Goal: Book appointment/travel/reservation

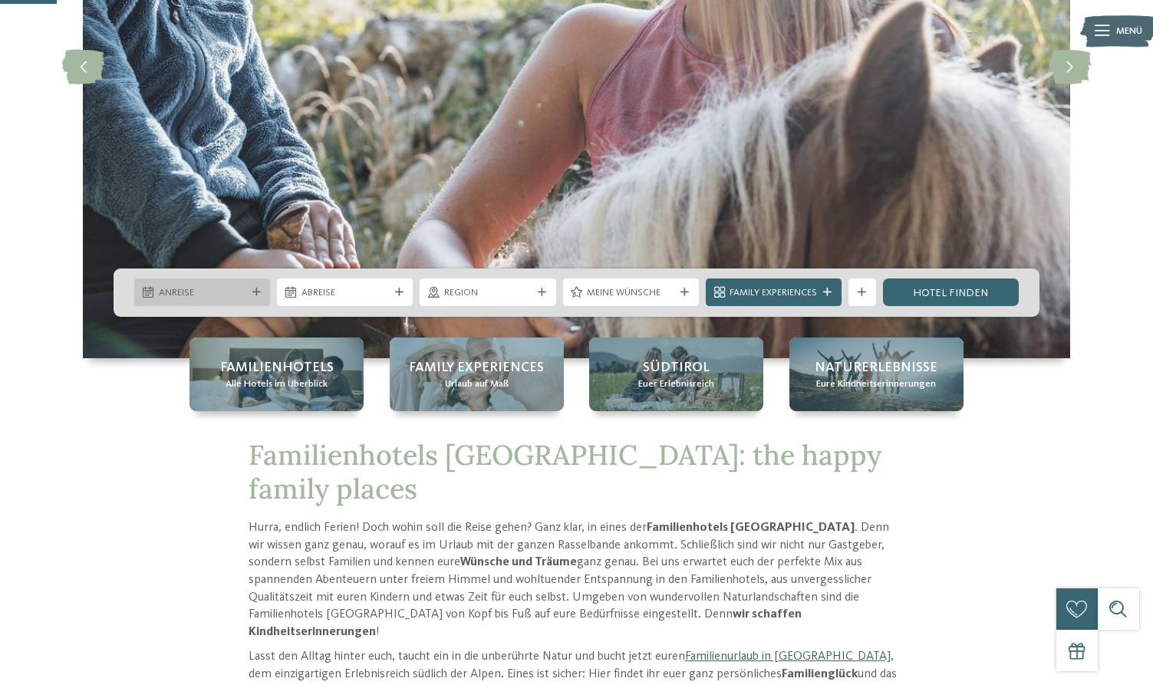
click at [189, 289] on span "Anreise" at bounding box center [202, 293] width 87 height 14
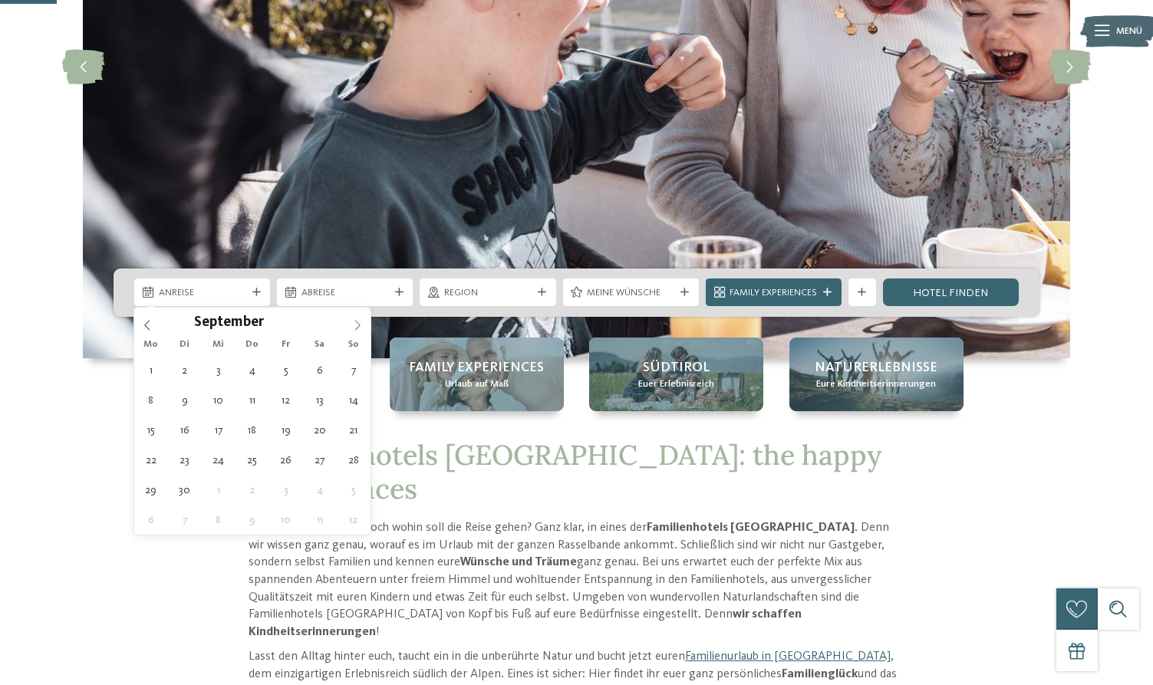
click at [359, 321] on icon at bounding box center [357, 325] width 11 height 11
type div "[DATE]"
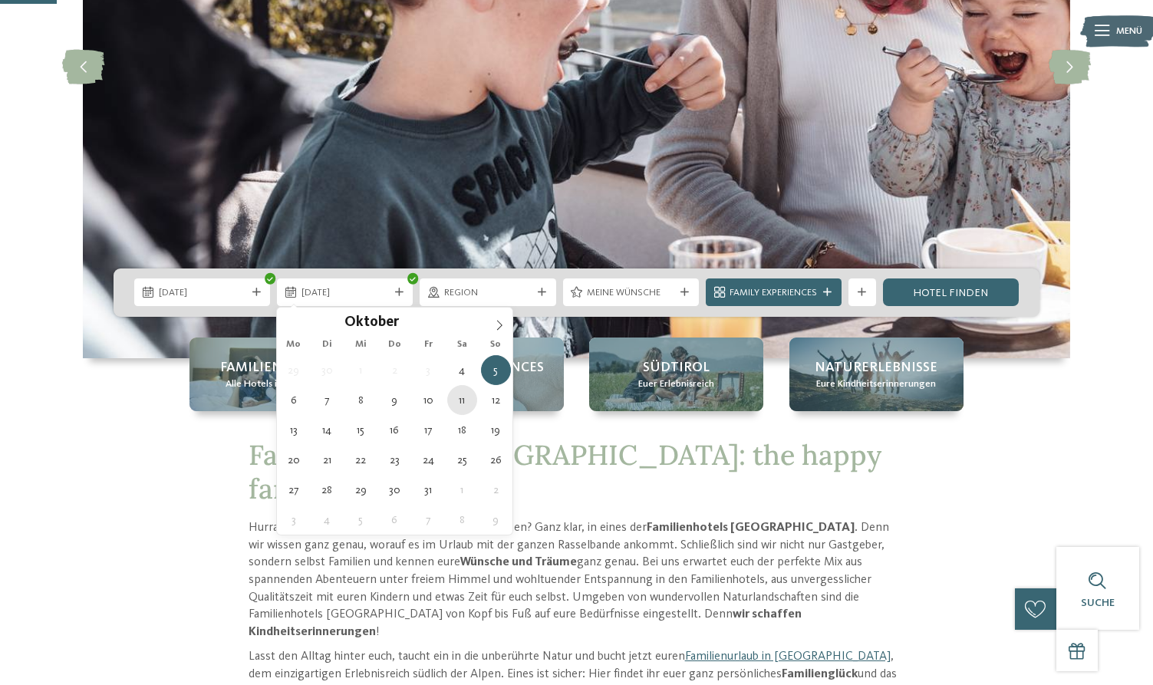
type div "[DATE]"
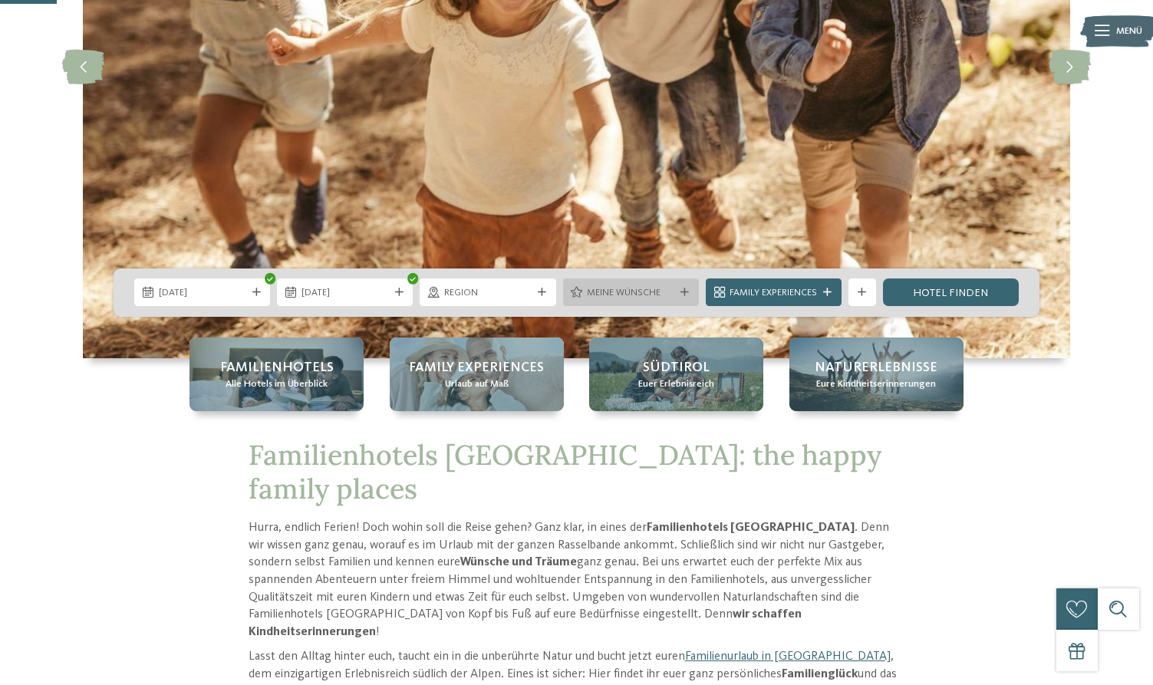
click at [666, 298] on span "Meine Wünsche" at bounding box center [630, 293] width 87 height 14
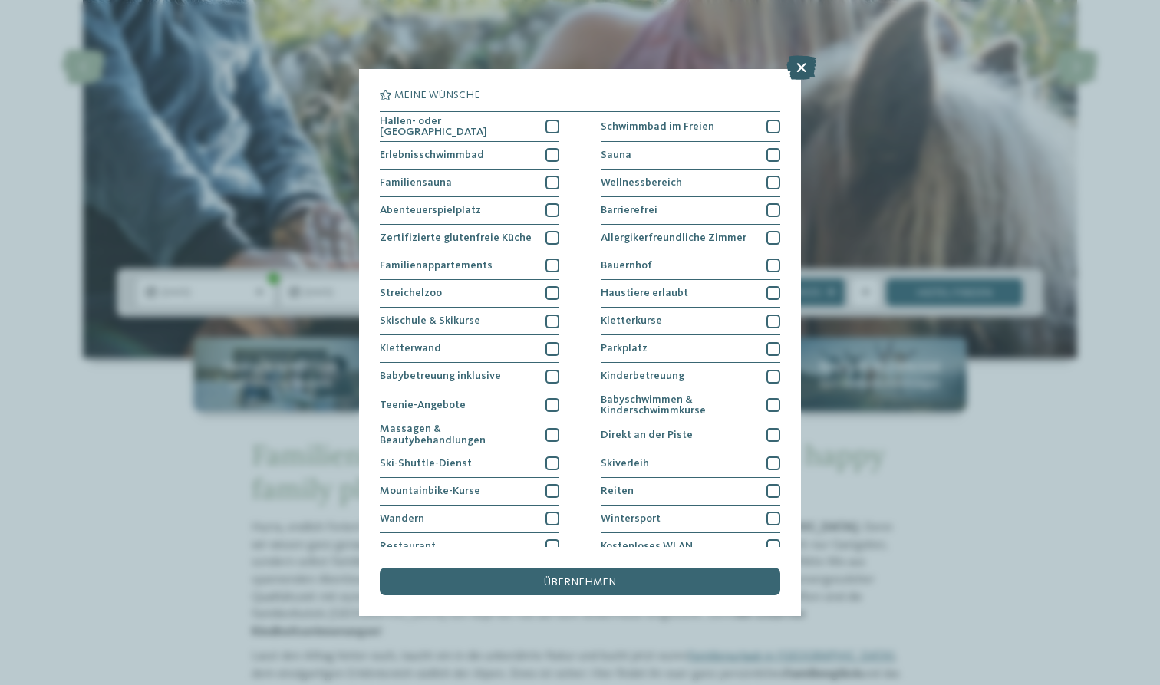
click at [805, 66] on icon at bounding box center [802, 67] width 30 height 25
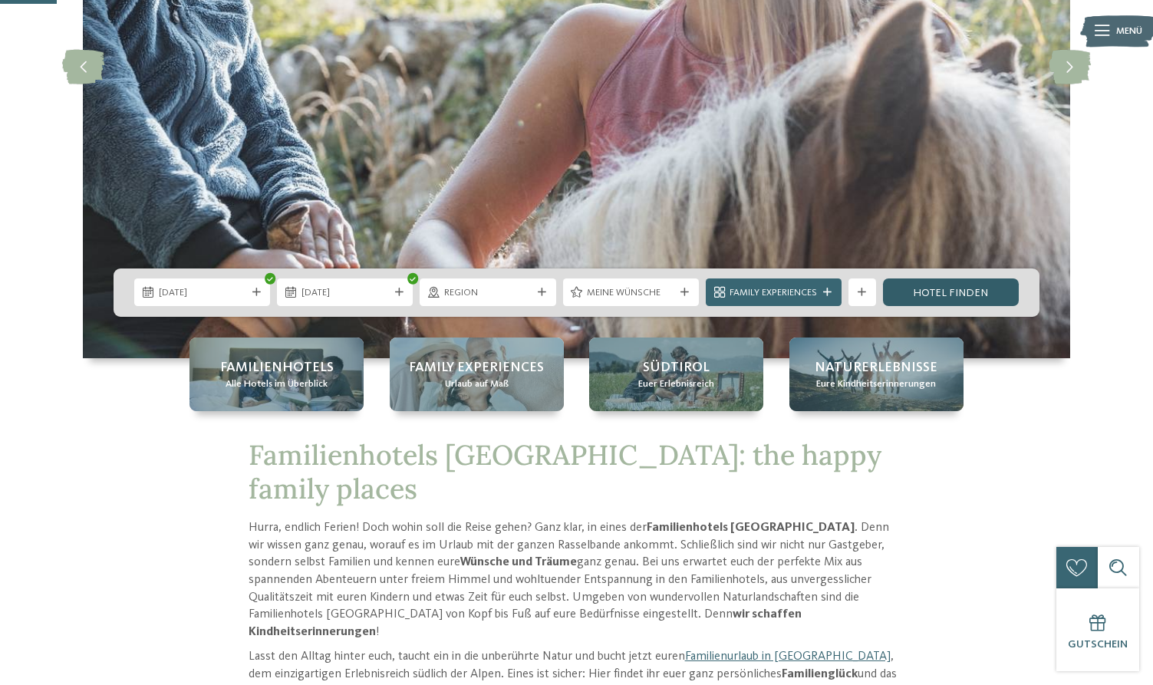
click at [950, 290] on link "Hotel finden" at bounding box center [951, 293] width 136 height 28
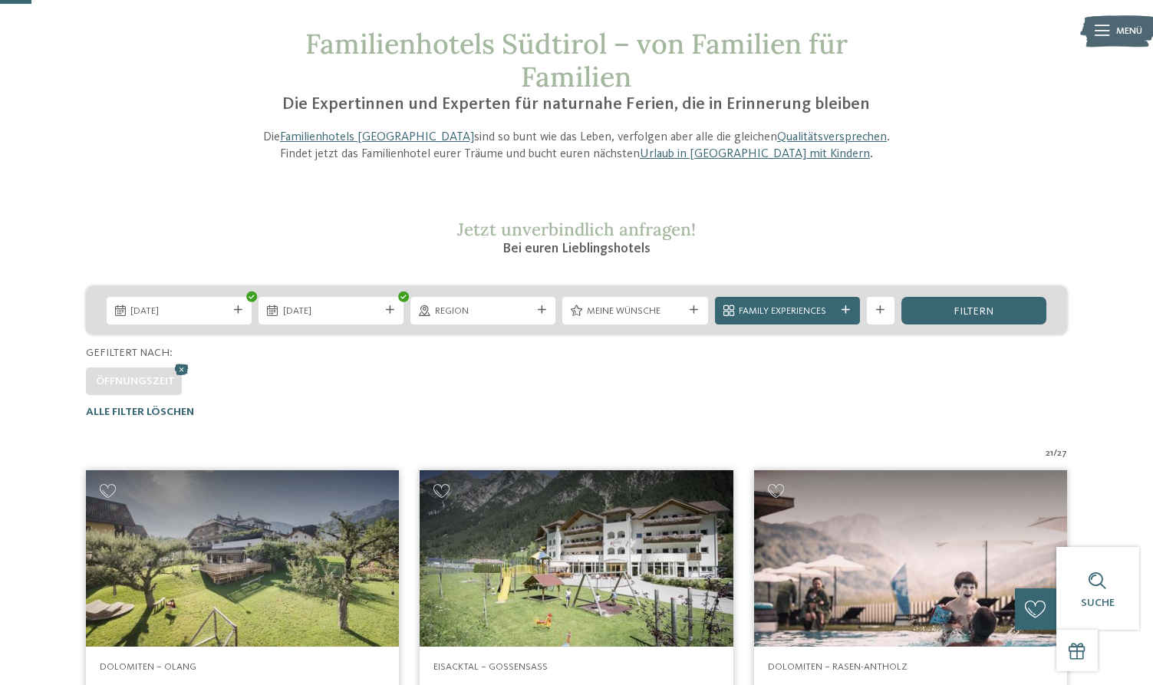
scroll to position [-1, 0]
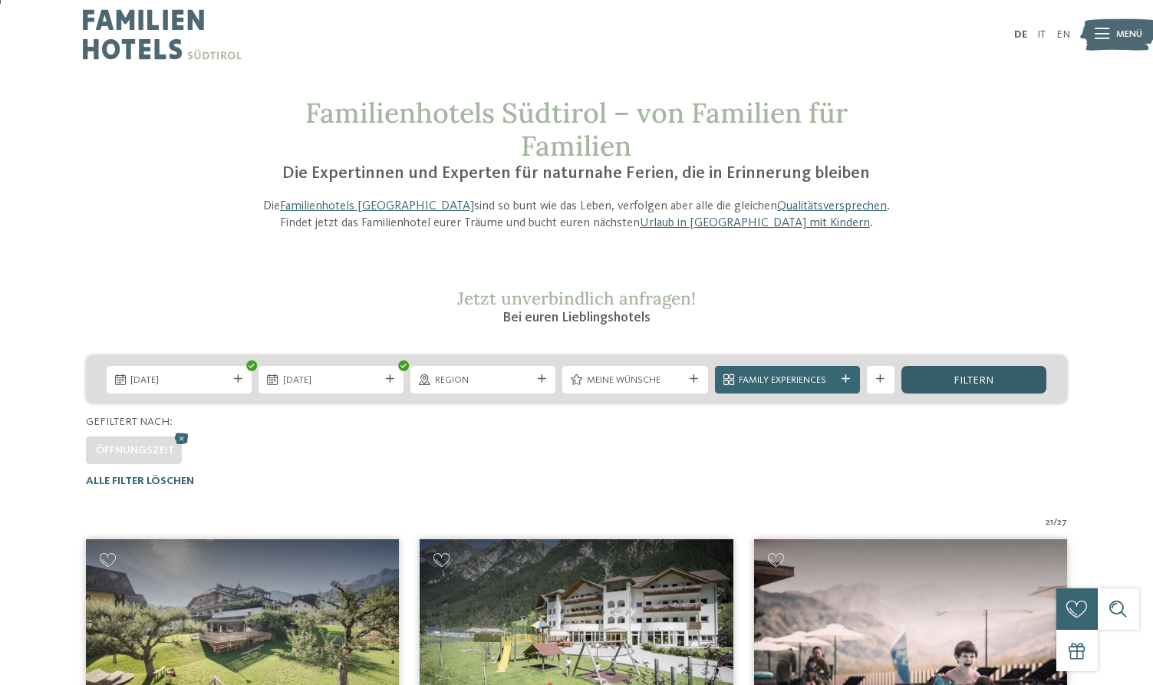
click at [971, 378] on span "filtern" at bounding box center [974, 380] width 40 height 11
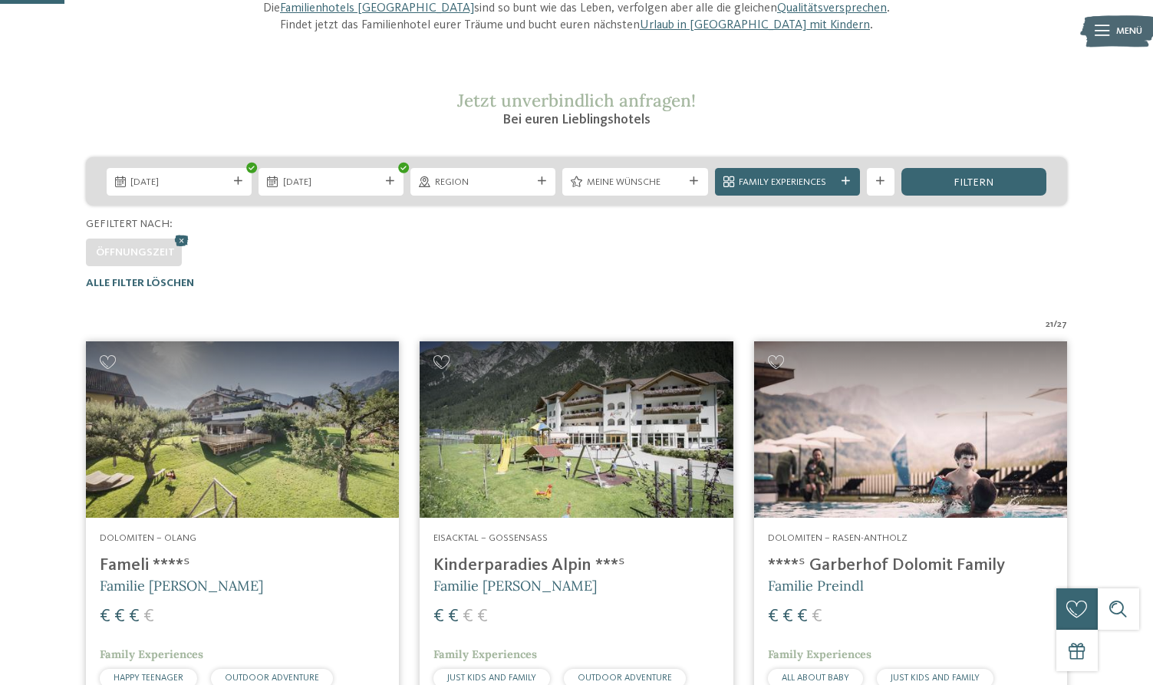
scroll to position [187, 0]
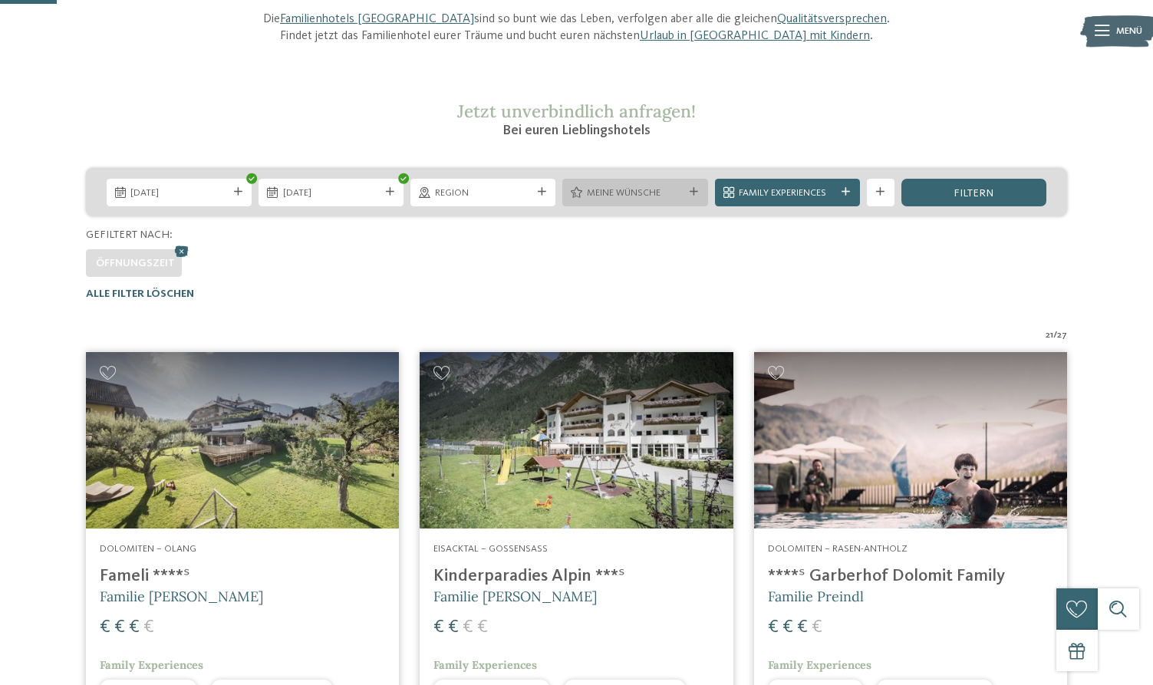
click at [642, 186] on span "Meine Wünsche" at bounding box center [635, 193] width 97 height 14
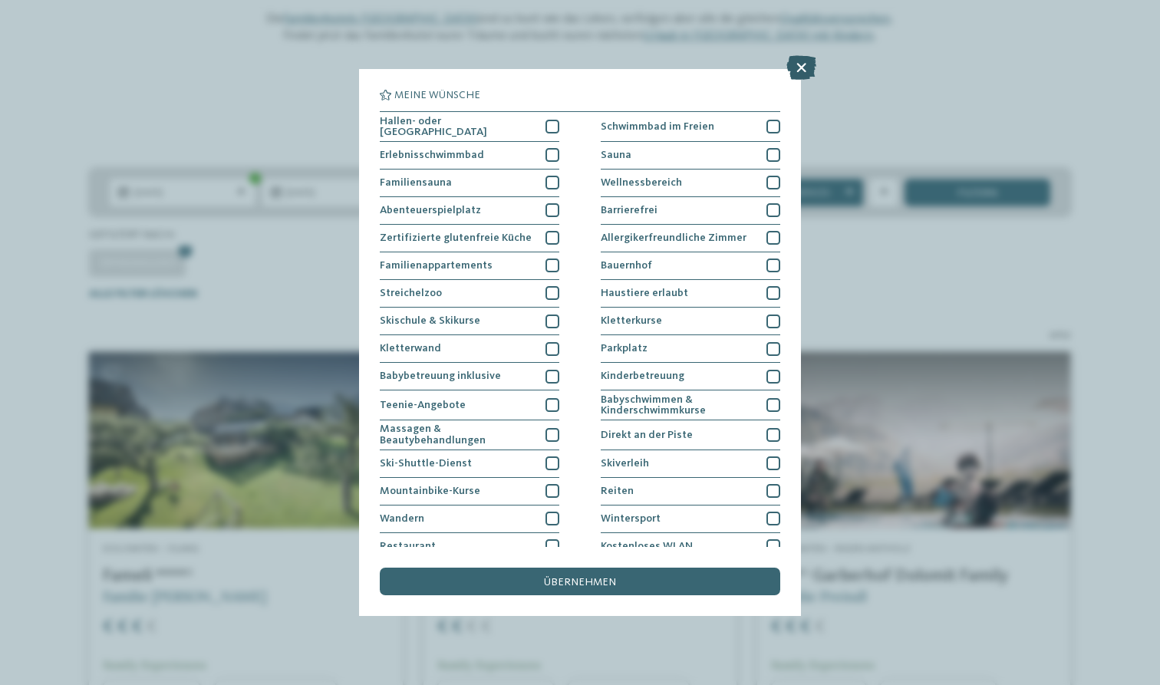
click at [797, 70] on icon at bounding box center [802, 67] width 30 height 25
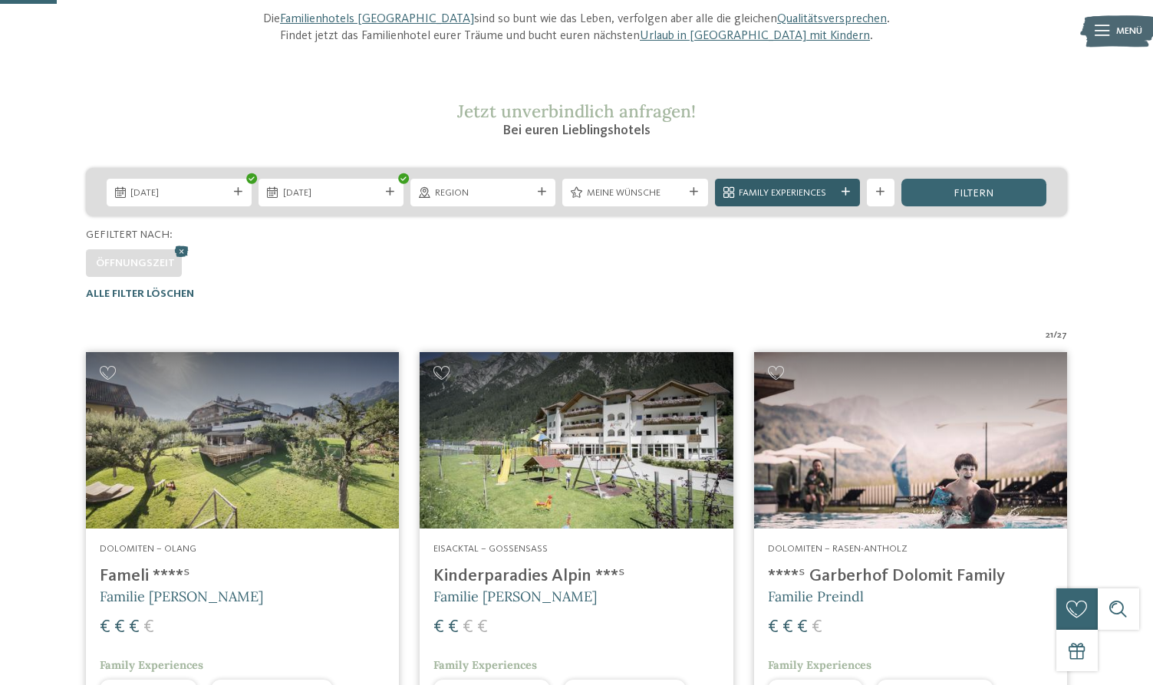
click at [833, 185] on div "Family Experiences" at bounding box center [788, 192] width 104 height 15
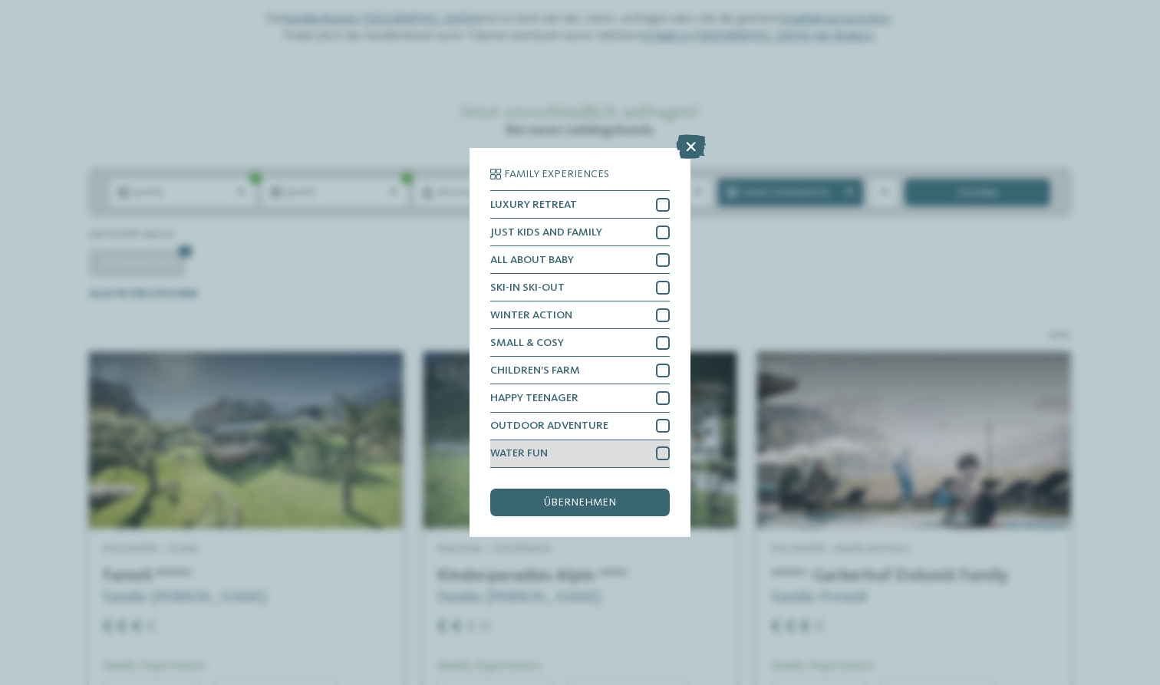
click at [643, 440] on div "WATER FUN" at bounding box center [580, 454] width 180 height 28
click at [657, 419] on div at bounding box center [663, 426] width 14 height 14
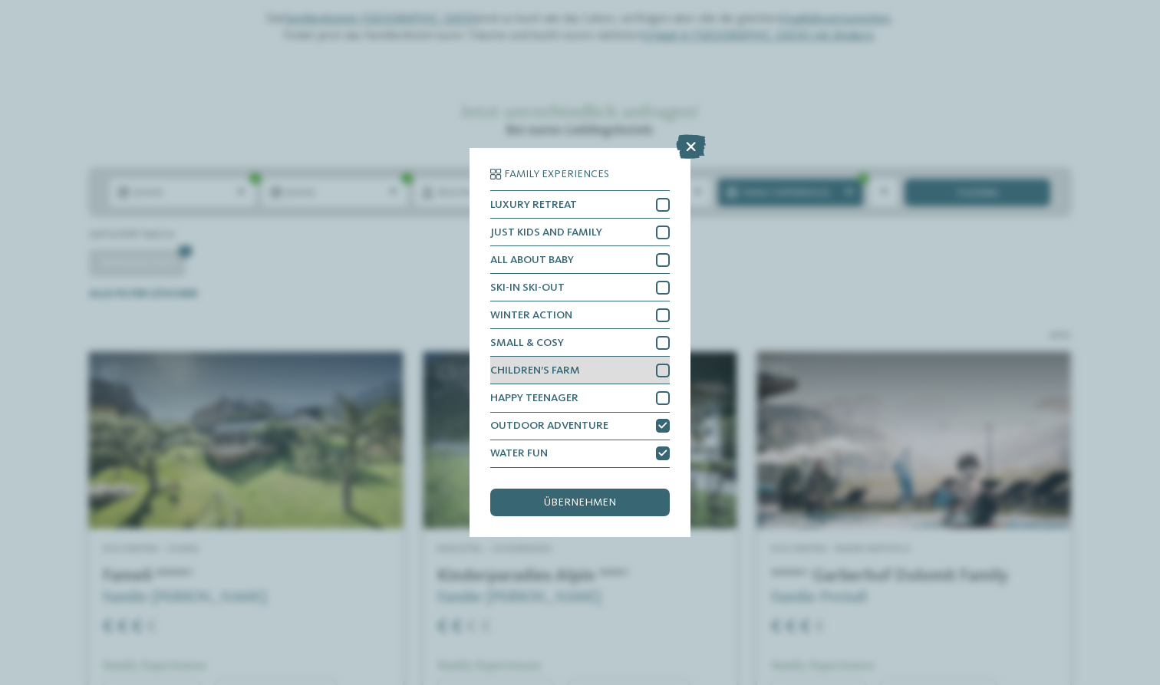
click at [661, 364] on div at bounding box center [663, 371] width 14 height 14
click at [659, 336] on div at bounding box center [663, 343] width 14 height 14
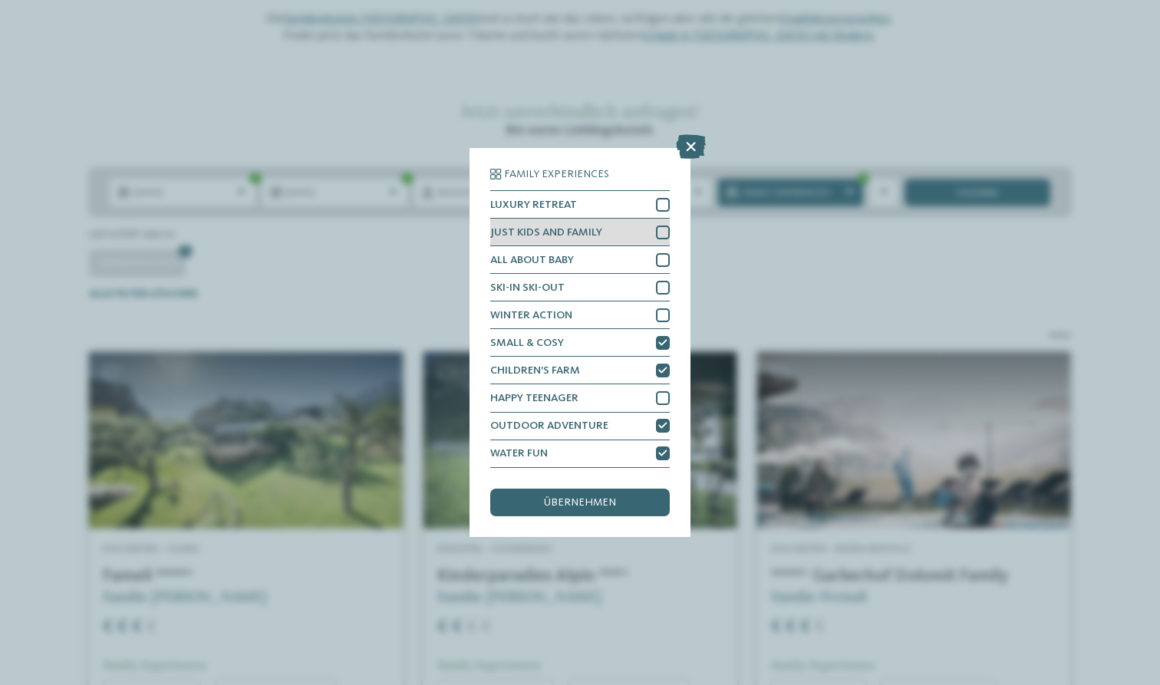
click at [655, 219] on div "JUST KIDS AND FAMILY" at bounding box center [580, 233] width 180 height 28
click at [689, 135] on icon at bounding box center [691, 147] width 30 height 25
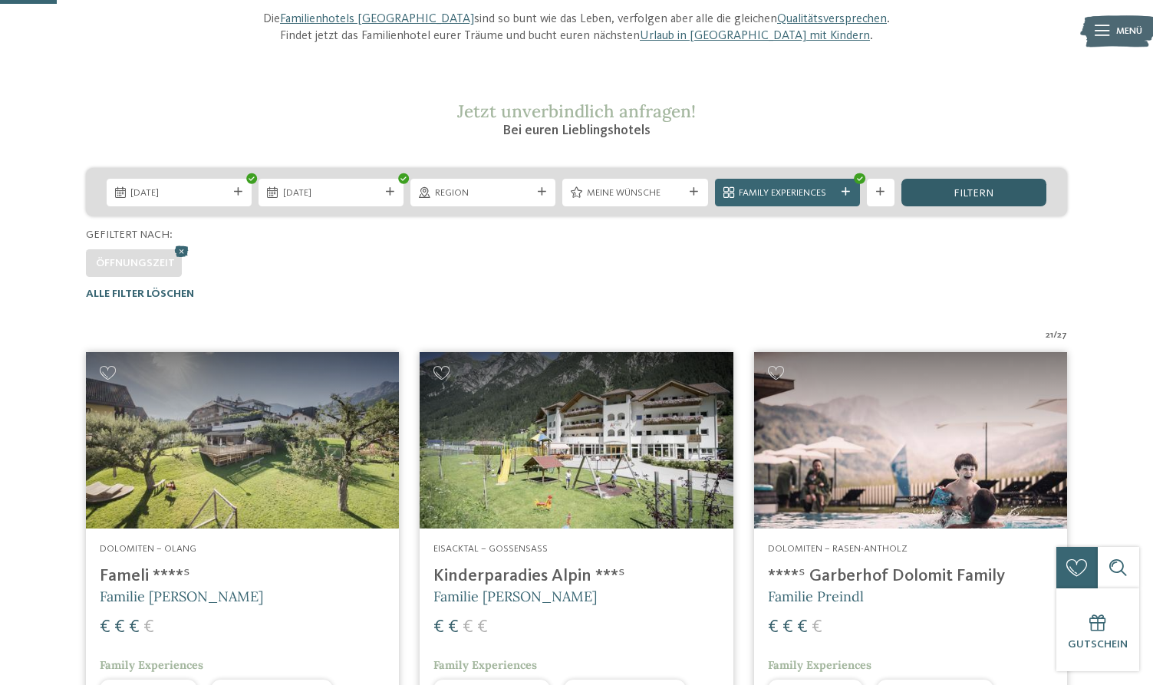
click at [974, 188] on span "filtern" at bounding box center [974, 193] width 40 height 11
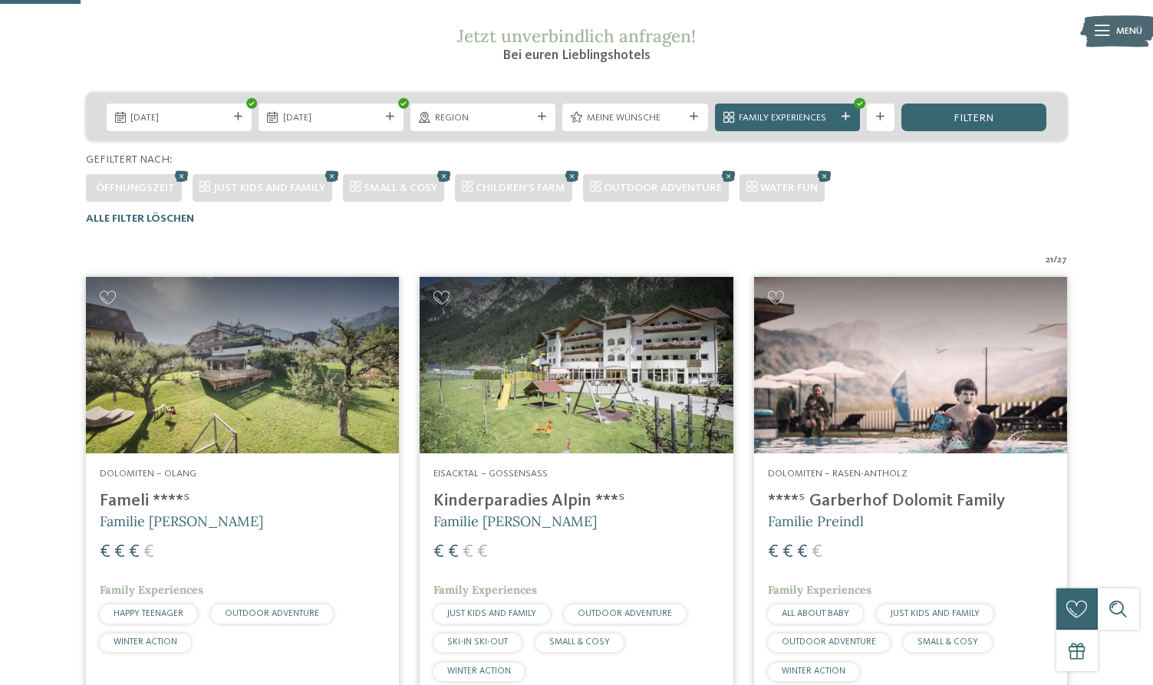
scroll to position [256, 0]
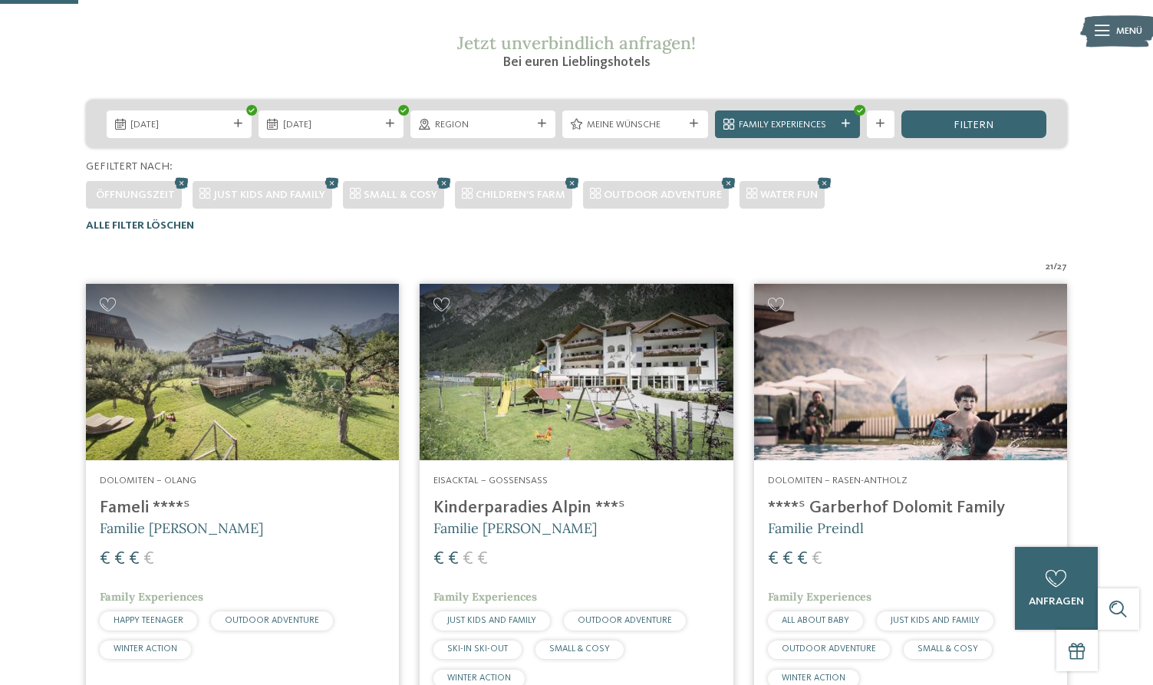
click at [169, 223] on span "Alle Filter löschen" at bounding box center [140, 225] width 108 height 11
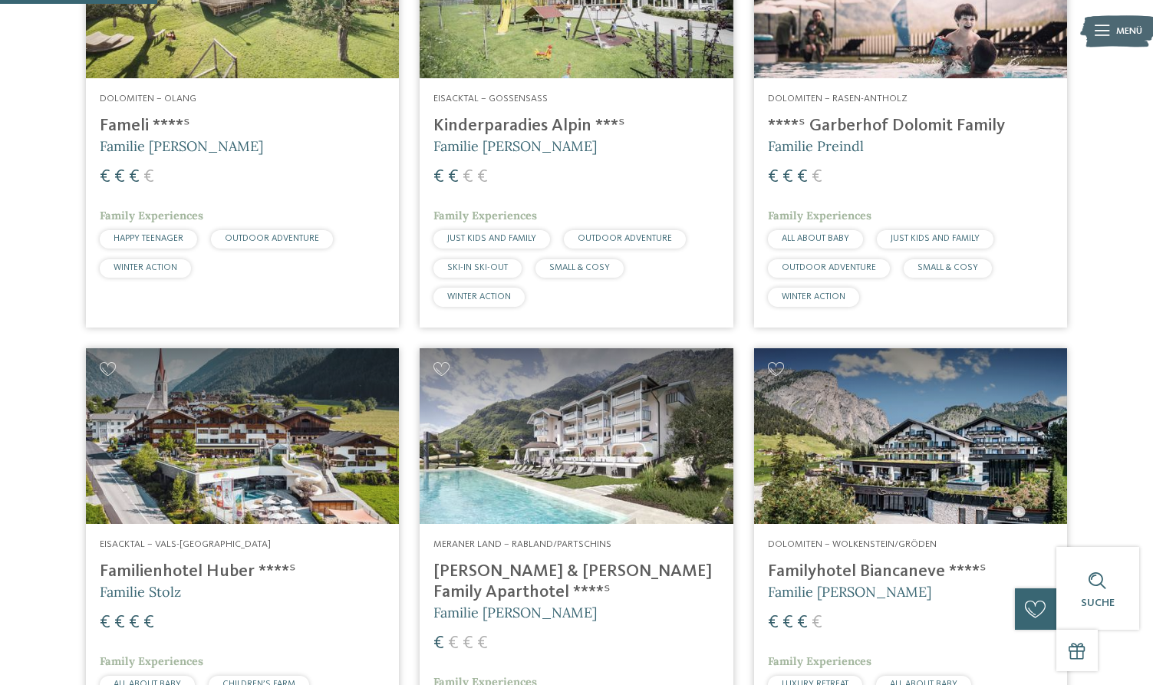
scroll to position [529, 0]
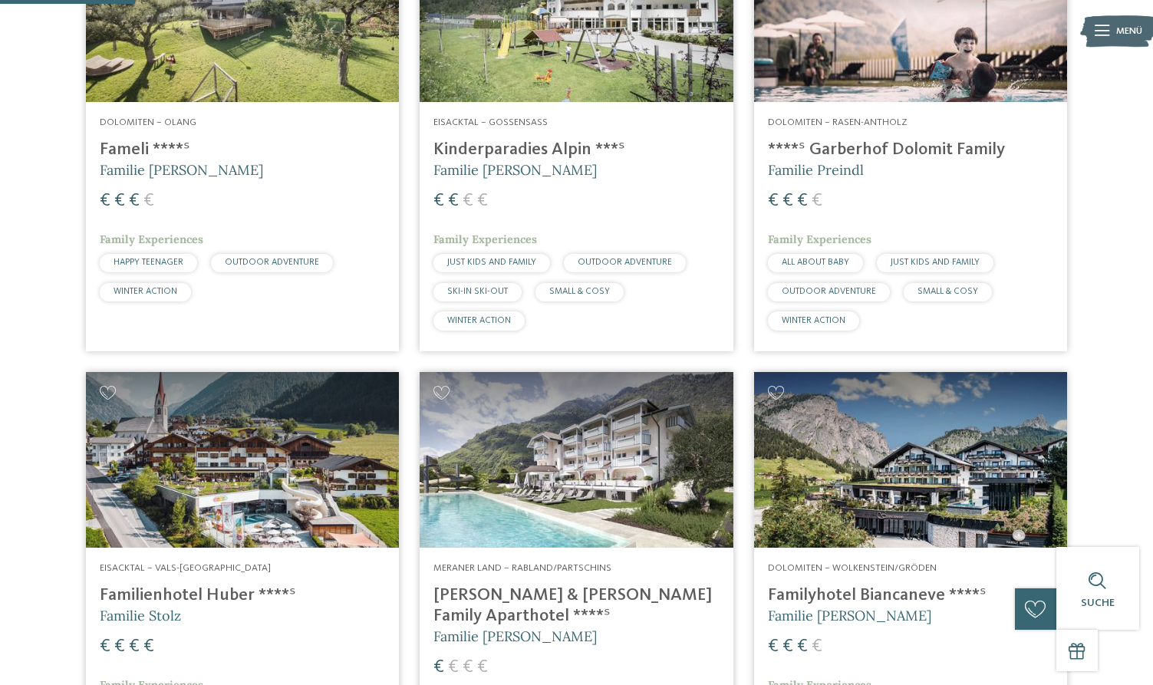
click at [546, 54] on img at bounding box center [576, 14] width 313 height 176
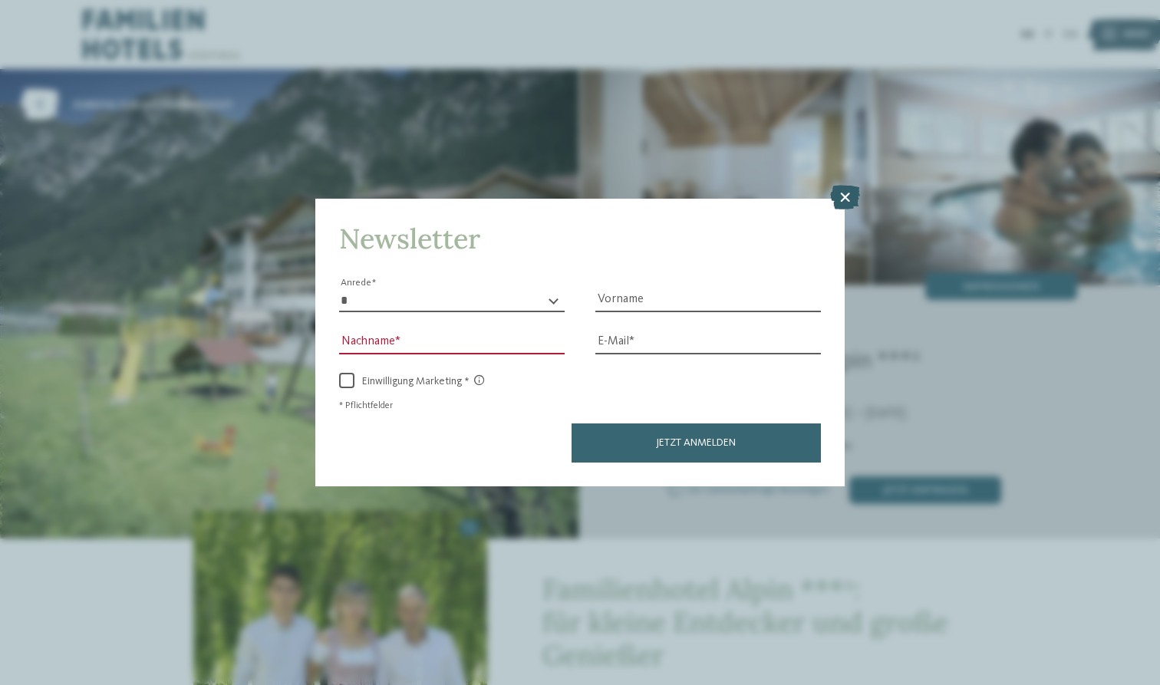
click at [843, 185] on icon at bounding box center [845, 197] width 30 height 25
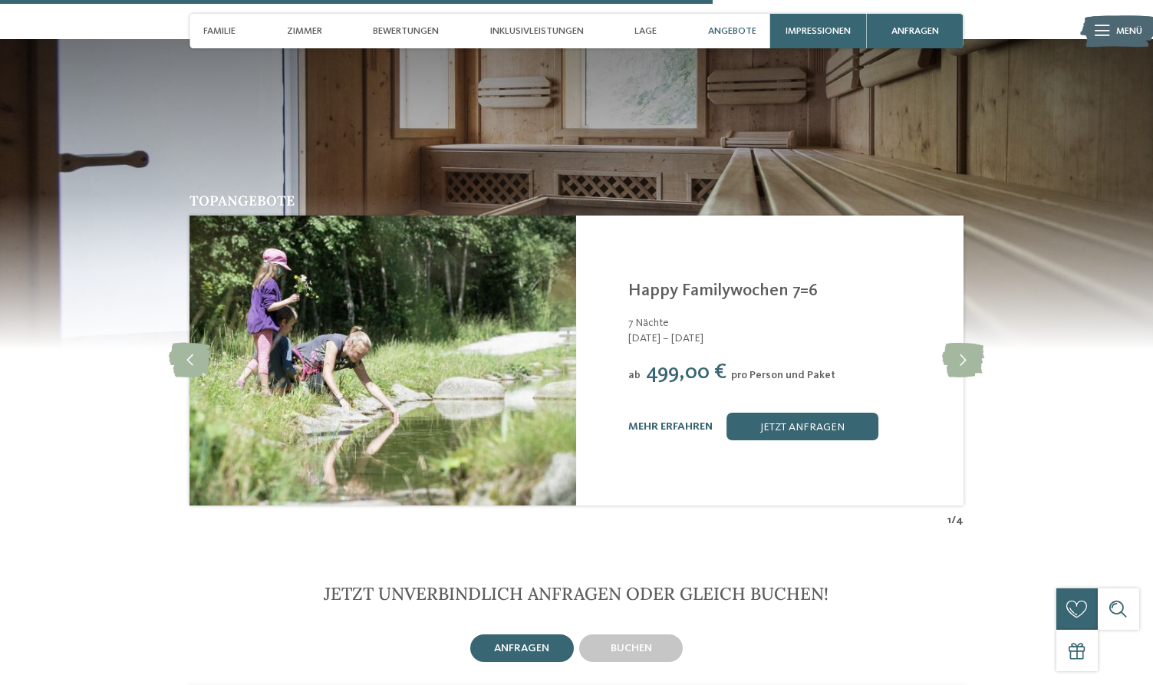
scroll to position [2785, 0]
